Goal: Information Seeking & Learning: Learn about a topic

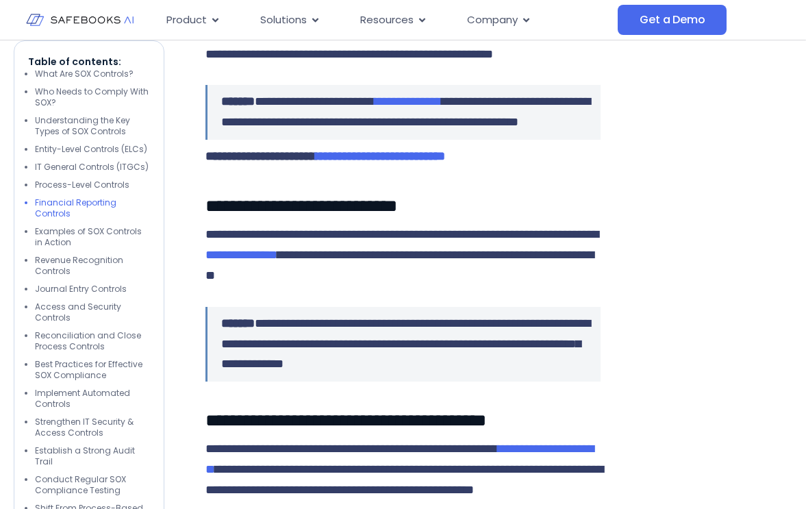
scroll to position [3013, 0]
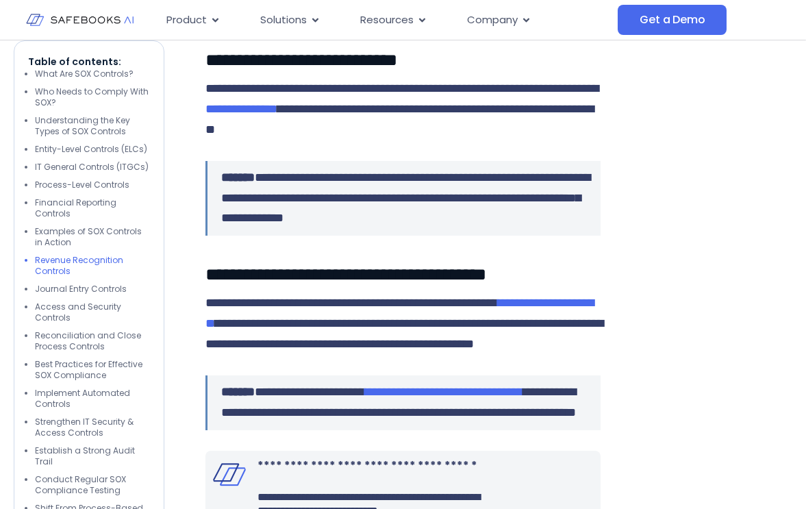
scroll to position [3156, 0]
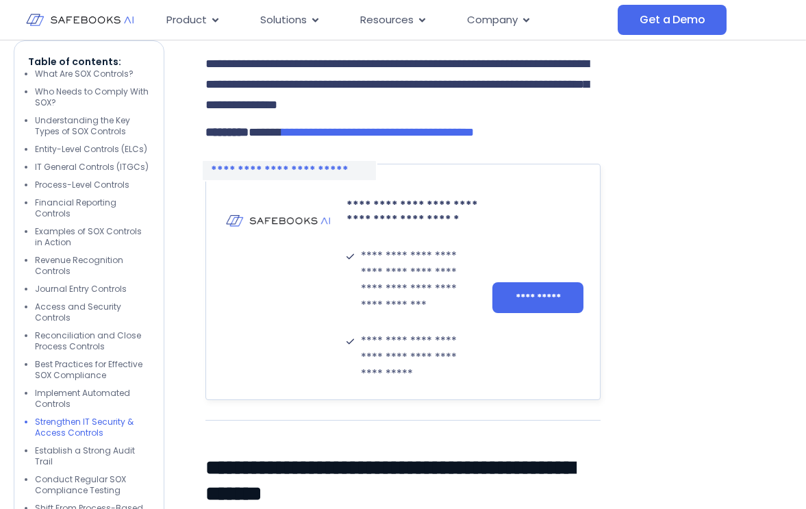
scroll to position [6024, 0]
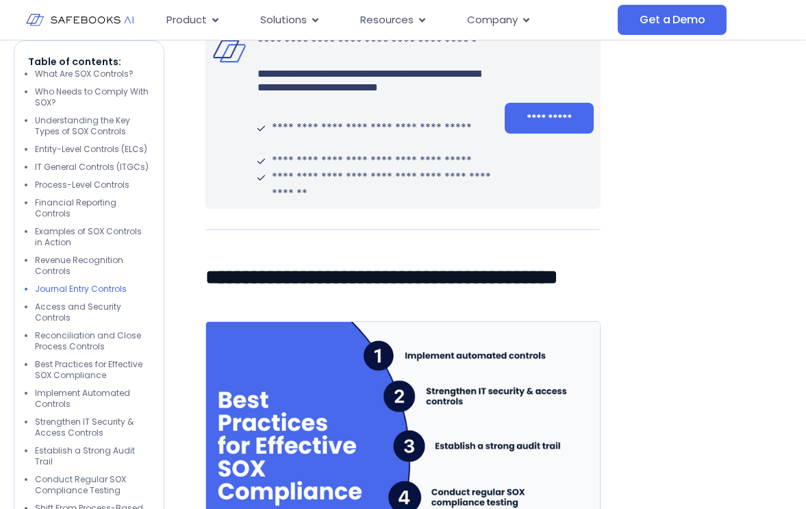
scroll to position [3580, 0]
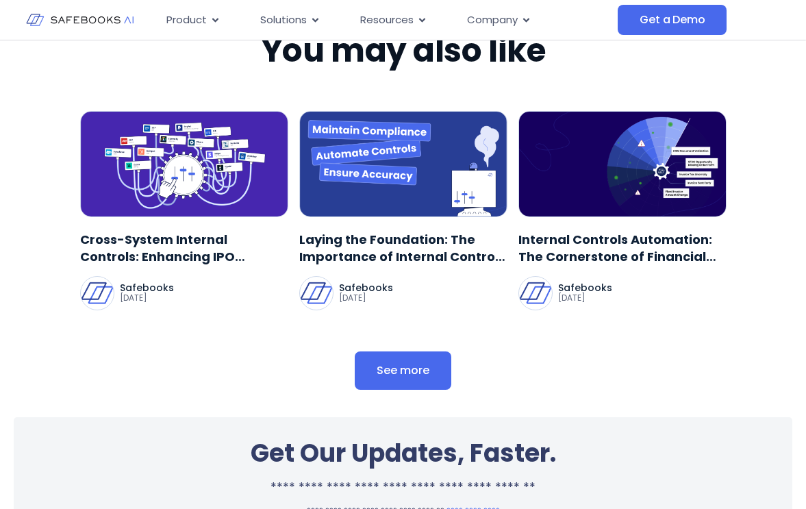
scroll to position [9311, 0]
